Goal: Transaction & Acquisition: Book appointment/travel/reservation

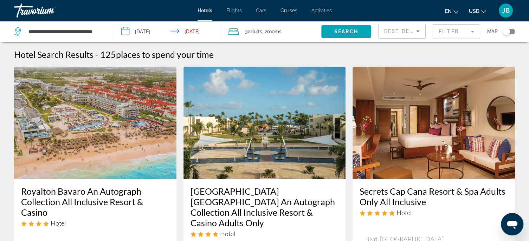
click at [197, 32] on input "**********" at bounding box center [169, 32] width 110 height 23
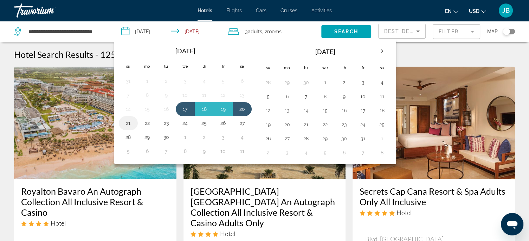
click at [129, 122] on button "21" at bounding box center [128, 123] width 11 height 10
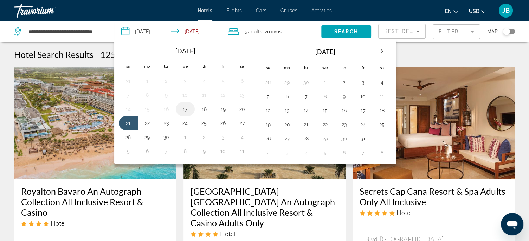
click at [181, 107] on button "17" at bounding box center [185, 109] width 11 height 10
type input "**********"
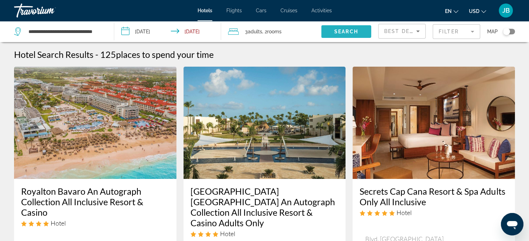
click at [339, 34] on span "Search" at bounding box center [346, 32] width 24 height 6
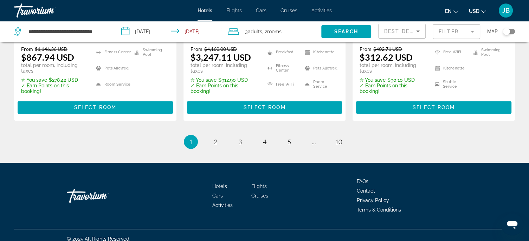
scroll to position [1056, 0]
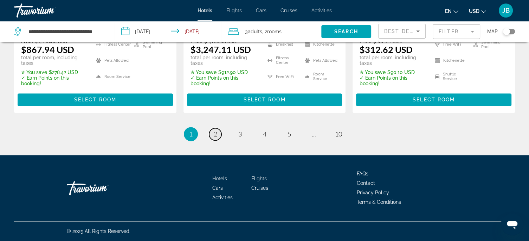
click at [217, 137] on link "page 2" at bounding box center [215, 134] width 12 height 12
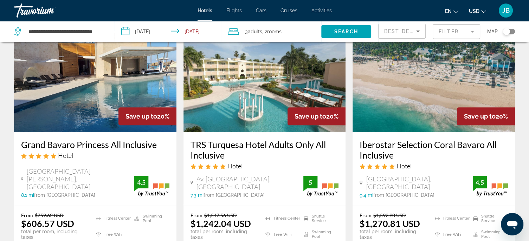
scroll to position [211, 0]
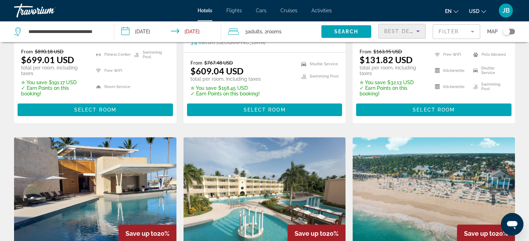
click at [412, 35] on div "Best Deals" at bounding box center [400, 31] width 32 height 8
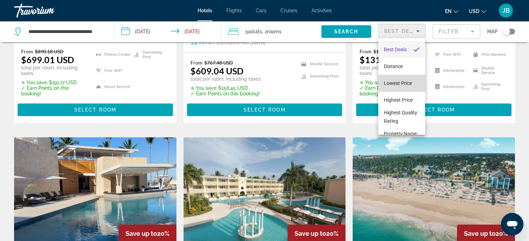
click at [404, 87] on mat-option "Lowest Price" at bounding box center [401, 83] width 47 height 17
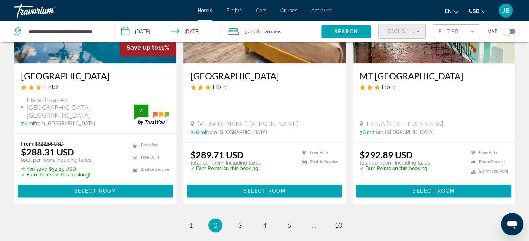
scroll to position [991, 0]
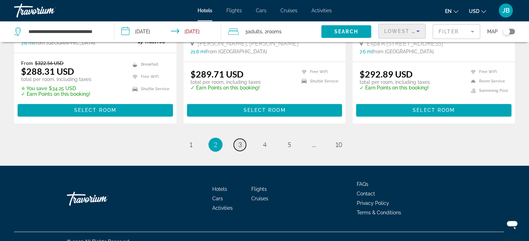
click at [243, 139] on link "page 3" at bounding box center [240, 145] width 12 height 12
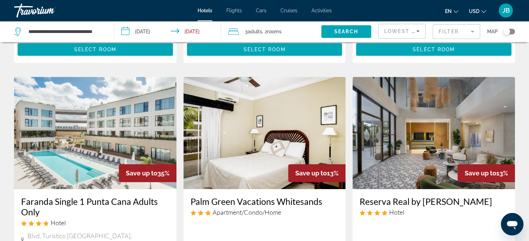
scroll to position [351, 0]
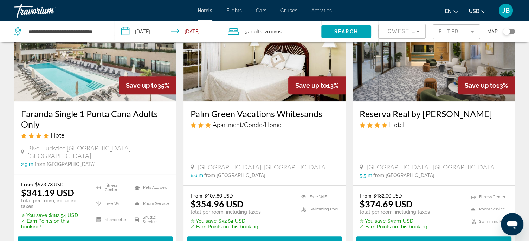
click at [145, 116] on h3 "Faranda Single 1 Punta Cana Adults Only" at bounding box center [95, 119] width 148 height 21
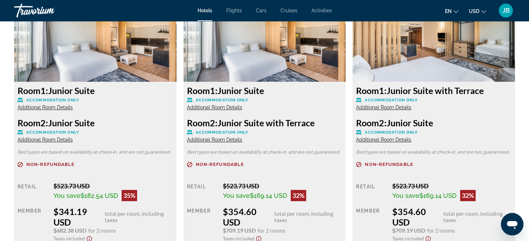
scroll to position [1089, 0]
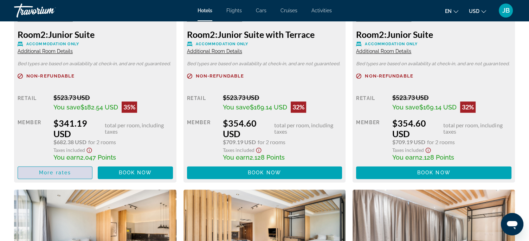
click at [50, 171] on span "More rates" at bounding box center [55, 173] width 32 height 6
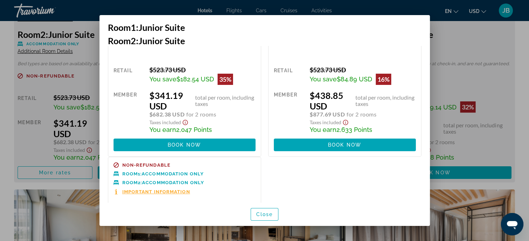
scroll to position [0, 0]
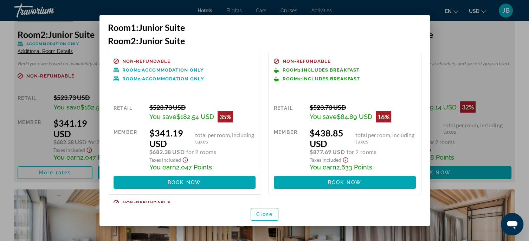
click at [262, 216] on span "Close" at bounding box center [264, 215] width 17 height 6
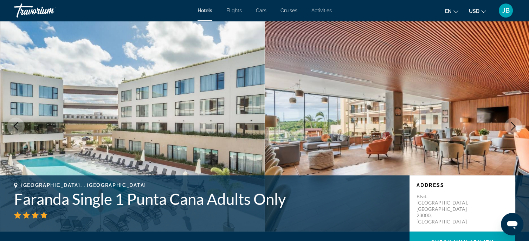
scroll to position [1089, 0]
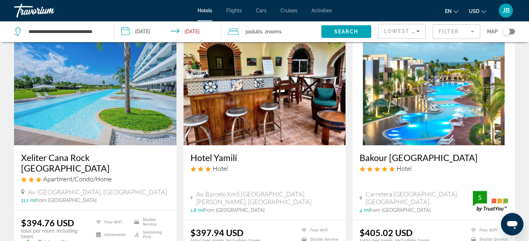
scroll to position [632, 0]
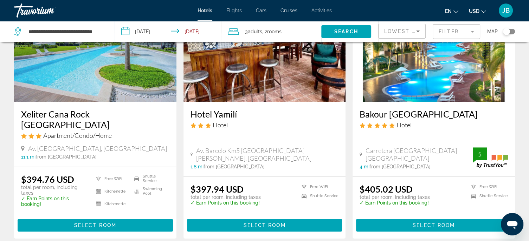
click at [416, 109] on h3 "Bakour [GEOGRAPHIC_DATA]" at bounding box center [433, 114] width 148 height 11
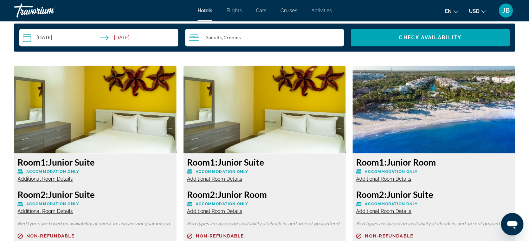
scroll to position [913, 0]
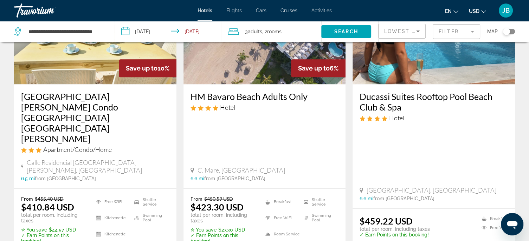
scroll to position [1013, 0]
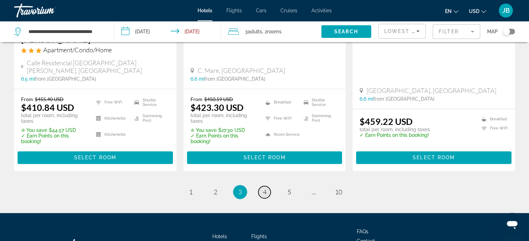
click at [264, 188] on span "4" at bounding box center [265, 192] width 4 height 8
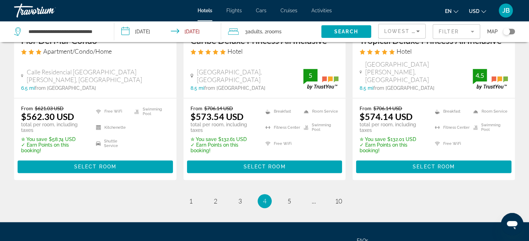
scroll to position [1021, 0]
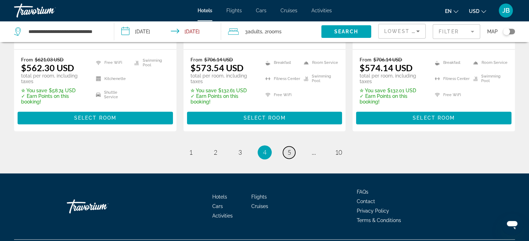
click at [288, 149] on span "5" at bounding box center [289, 153] width 4 height 8
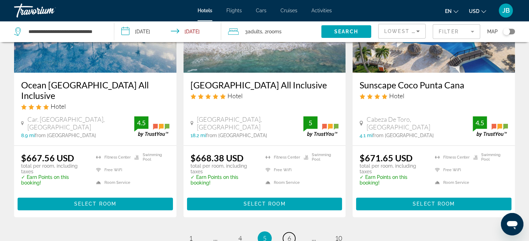
scroll to position [949, 0]
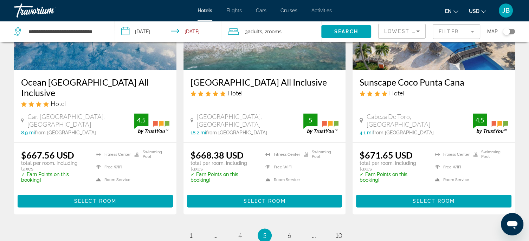
click at [279, 77] on h3 "[GEOGRAPHIC_DATA] All Inclusive" at bounding box center [264, 82] width 148 height 11
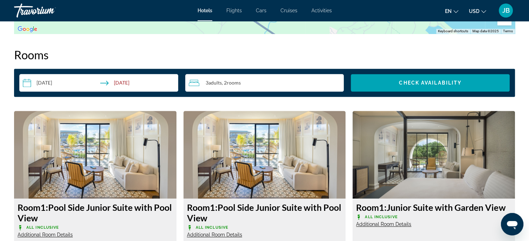
scroll to position [862, 0]
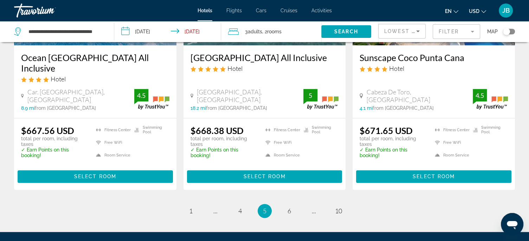
scroll to position [1033, 0]
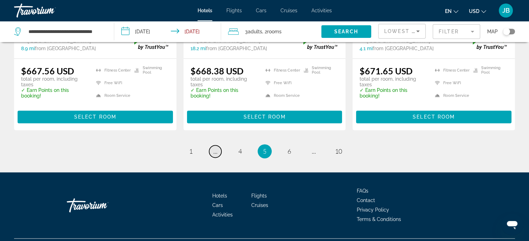
click at [213, 148] on span "..." at bounding box center [215, 152] width 4 height 8
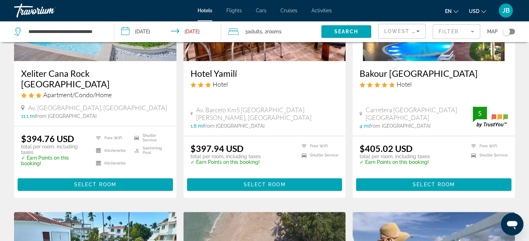
scroll to position [632, 0]
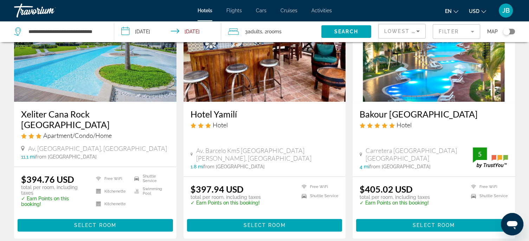
click at [405, 109] on h3 "Bakour [GEOGRAPHIC_DATA]" at bounding box center [433, 114] width 148 height 11
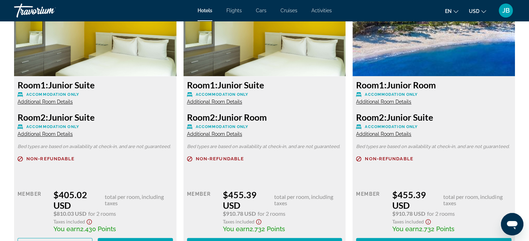
scroll to position [1019, 0]
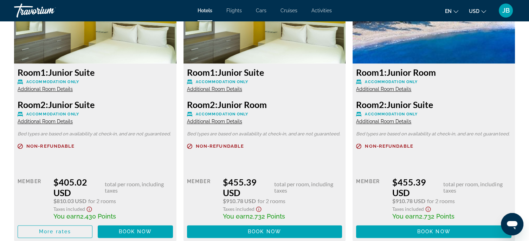
click at [399, 89] on span "Additional Room Details" at bounding box center [383, 89] width 55 height 6
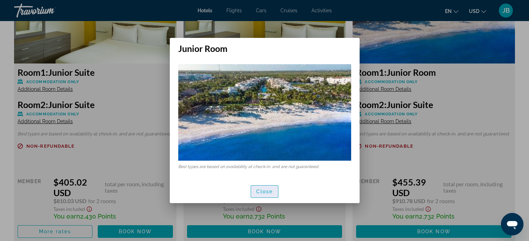
click at [269, 192] on span "Close" at bounding box center [264, 192] width 17 height 6
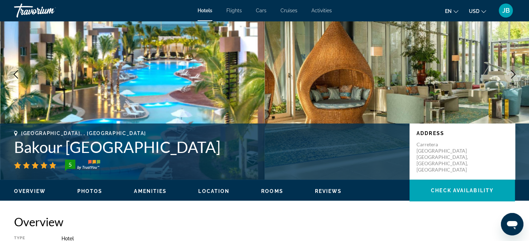
scroll to position [35, 0]
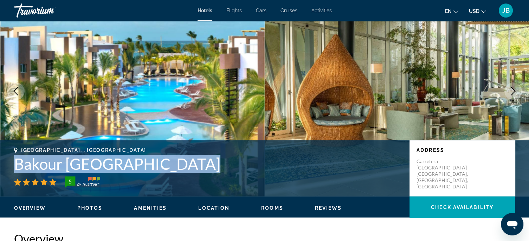
drag, startPoint x: 10, startPoint y: 165, endPoint x: 189, endPoint y: 171, distance: 179.3
click at [189, 171] on div "[GEOGRAPHIC_DATA], , [GEOGRAPHIC_DATA] [GEOGRAPHIC_DATA] [GEOGRAPHIC_DATA] Suit…" at bounding box center [264, 169] width 529 height 42
copy h1 "Bakour [GEOGRAPHIC_DATA]"
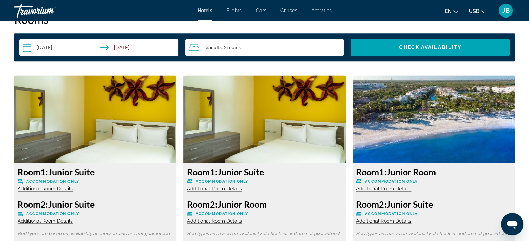
scroll to position [913, 0]
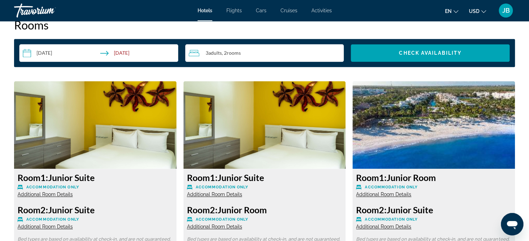
click at [139, 133] on img "Main content" at bounding box center [95, 125] width 162 height 88
